Goal: Navigation & Orientation: Find specific page/section

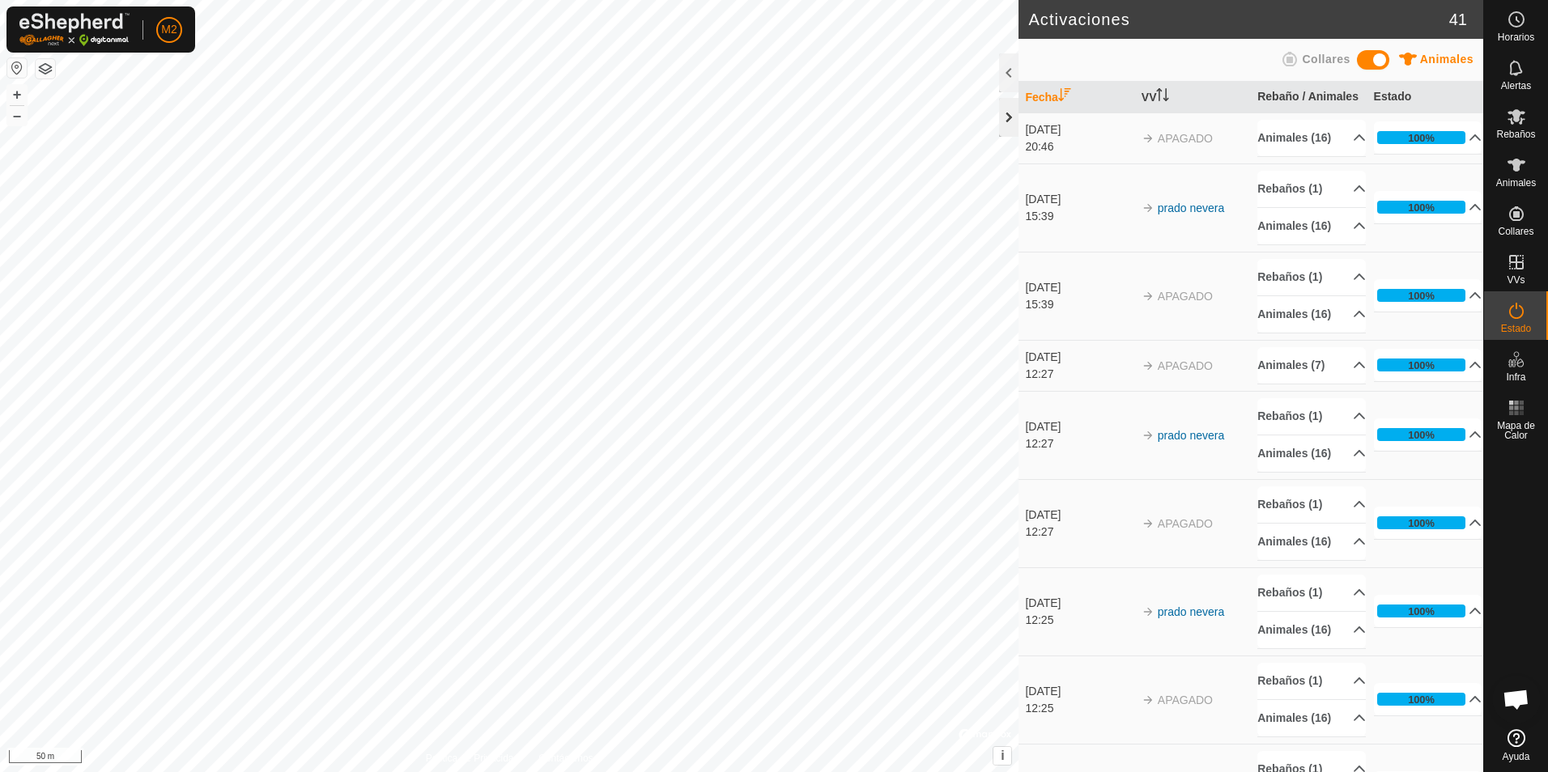
click at [1008, 118] on div at bounding box center [1008, 117] width 19 height 39
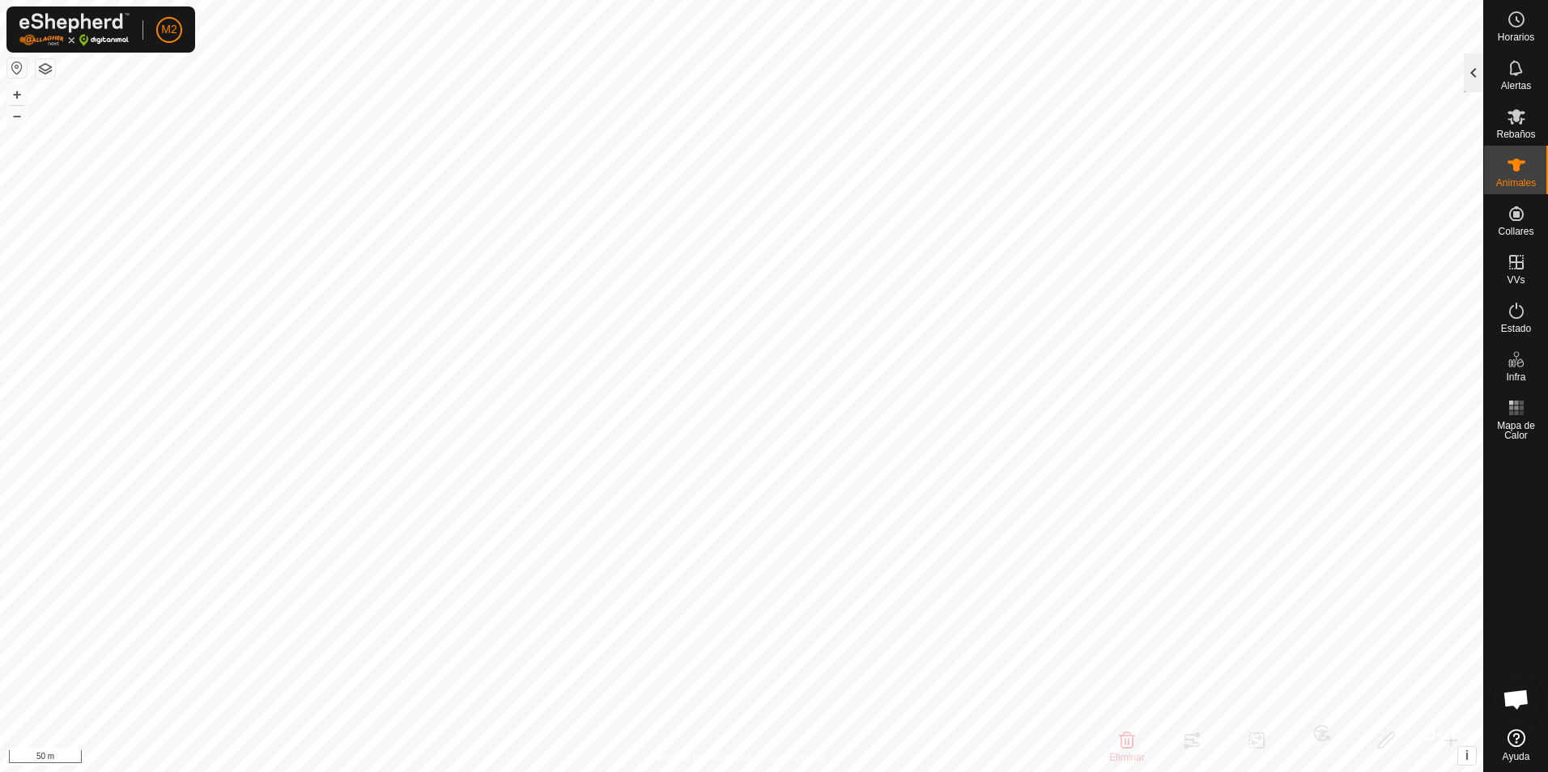
click at [1473, 78] on div at bounding box center [1472, 72] width 19 height 39
